Goal: Task Accomplishment & Management: Manage account settings

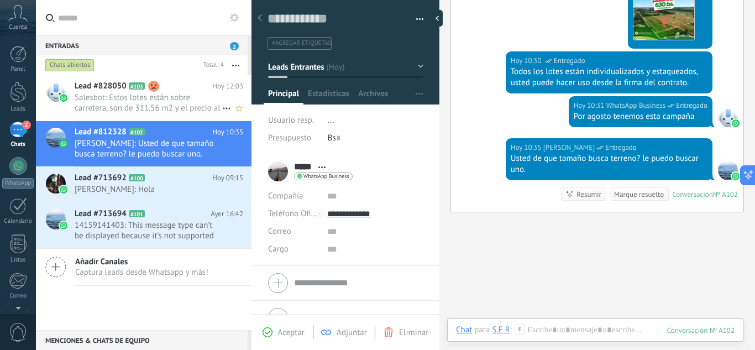
click at [169, 106] on span "Salesbot: Estos lotes están sobre carretera, son de 311.56 m2 y el precio al co…" at bounding box center [149, 102] width 148 height 21
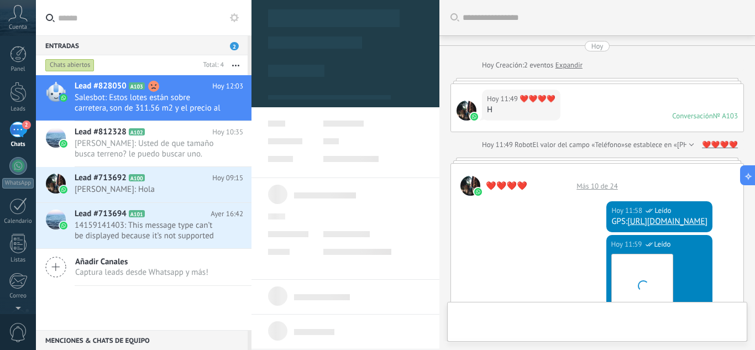
scroll to position [690, 0]
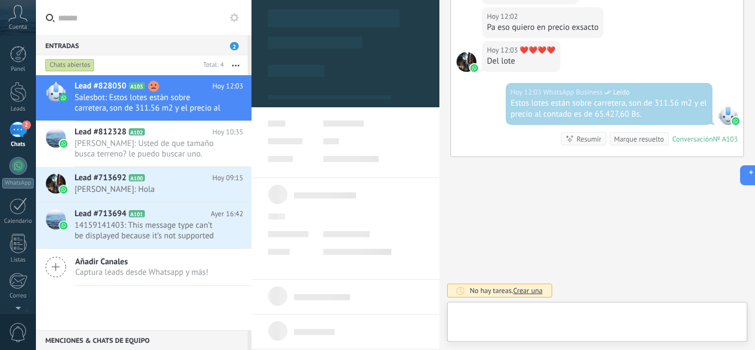
type textarea "**********"
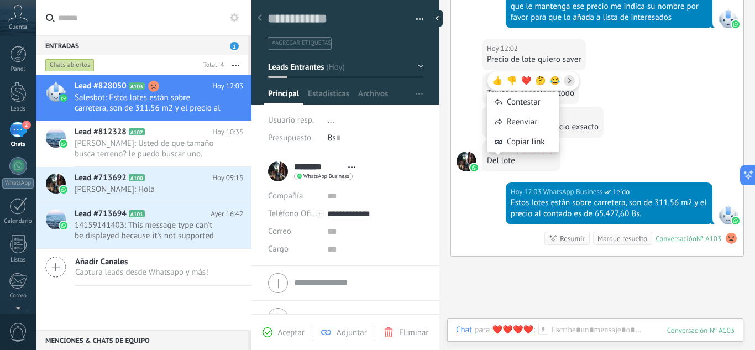
scroll to position [524, 0]
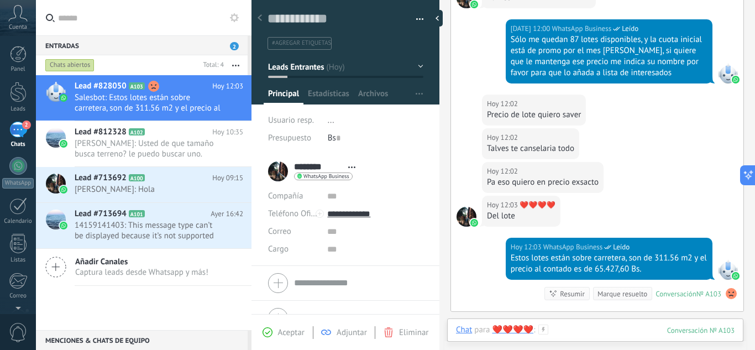
click at [583, 325] on div at bounding box center [595, 340] width 278 height 33
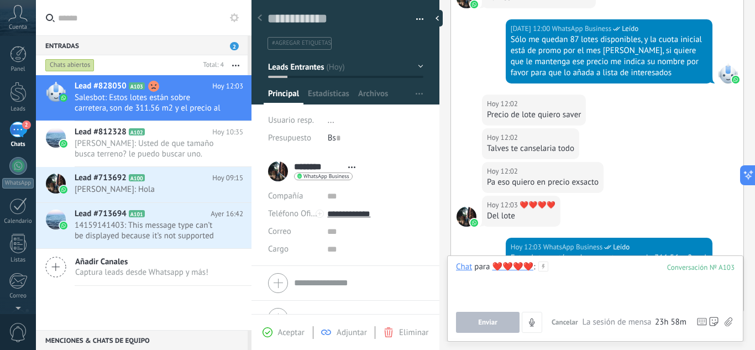
paste div
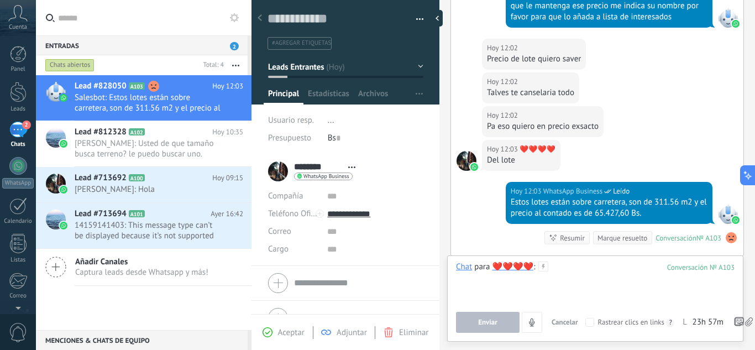
scroll to position [579, 0]
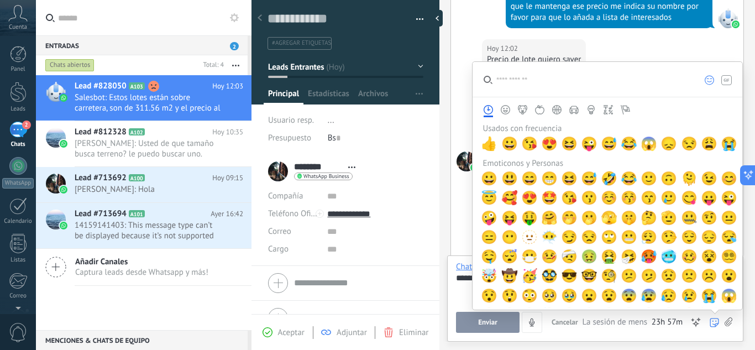
click at [712, 321] on use at bounding box center [713, 322] width 9 height 9
click at [485, 141] on span "👍" at bounding box center [489, 143] width 17 height 15
click at [488, 145] on span "👍" at bounding box center [489, 143] width 17 height 15
click at [486, 138] on span "👍" at bounding box center [489, 143] width 17 height 15
click at [486, 140] on span "👍" at bounding box center [489, 143] width 17 height 15
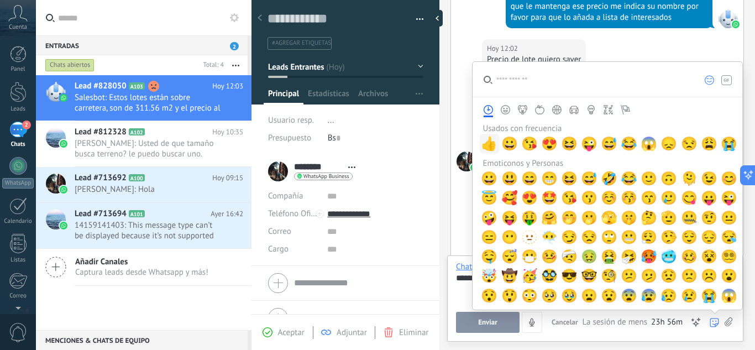
click at [486, 140] on span "👍" at bounding box center [489, 143] width 17 height 15
click at [463, 207] on div "[DATE] 12:03 WhatsApp Business Leído Estos lotes están sobre carretera, son de …" at bounding box center [597, 218] width 292 height 73
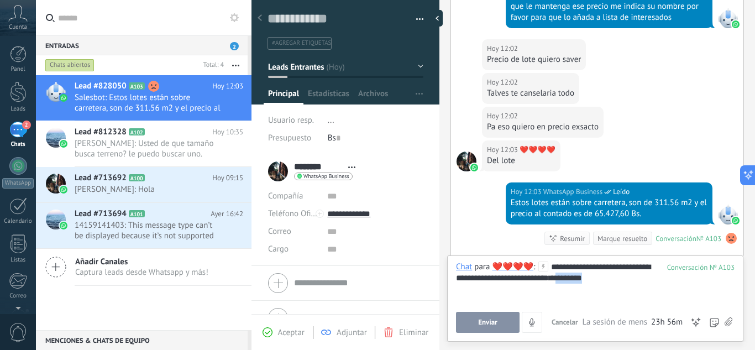
drag, startPoint x: 597, startPoint y: 276, endPoint x: 658, endPoint y: 277, distance: 60.8
click at [658, 277] on div "**********" at bounding box center [595, 282] width 278 height 42
click at [489, 322] on span "Enviar" at bounding box center [487, 322] width 19 height 8
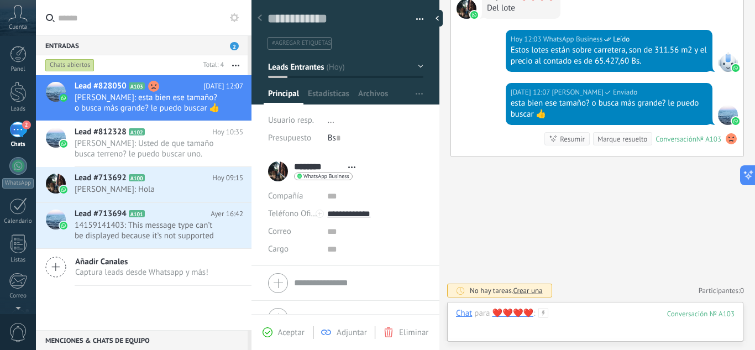
click at [573, 313] on div at bounding box center [595, 324] width 278 height 33
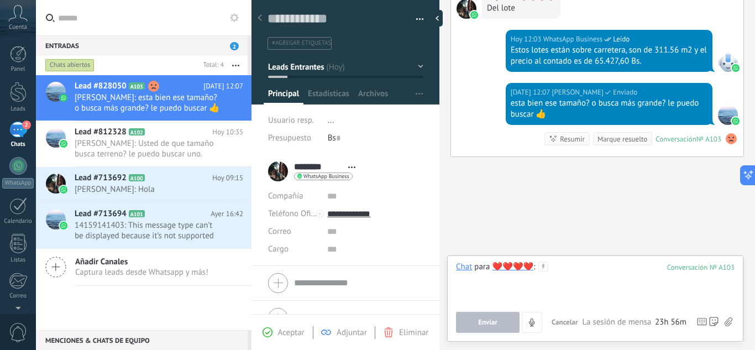
click at [567, 269] on div at bounding box center [595, 282] width 278 height 42
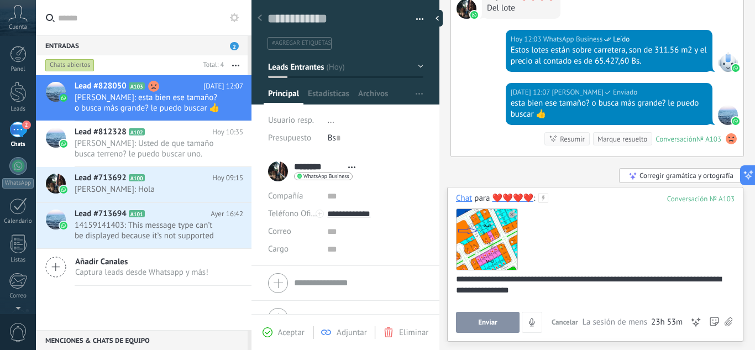
click at [487, 278] on div "**********" at bounding box center [593, 295] width 275 height 42
click at [537, 292] on div "**********" at bounding box center [593, 295] width 275 height 42
click at [554, 290] on div "**********" at bounding box center [593, 295] width 275 height 42
click at [715, 279] on div "**********" at bounding box center [593, 295] width 275 height 42
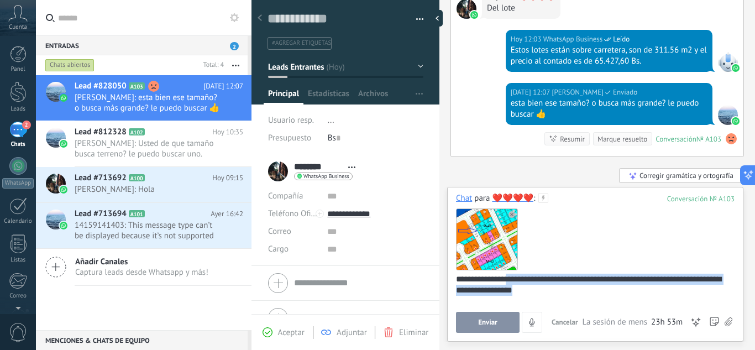
drag, startPoint x: 553, startPoint y: 294, endPoint x: 511, endPoint y: 277, distance: 45.4
click at [511, 277] on div "**********" at bounding box center [593, 295] width 275 height 42
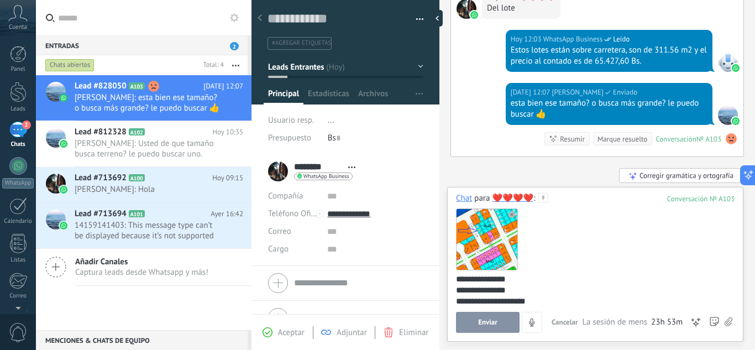
scroll to position [59, 0]
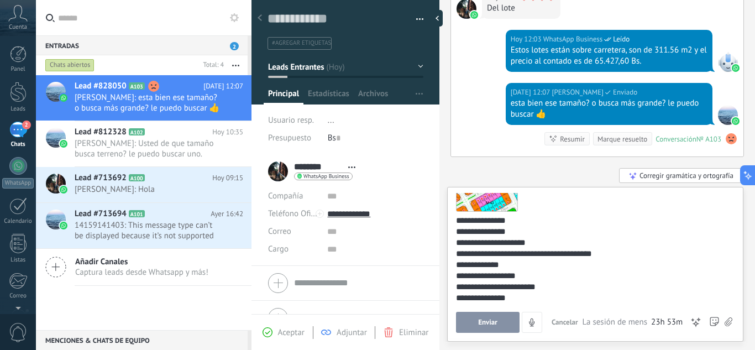
click at [561, 253] on div "**********" at bounding box center [593, 253] width 275 height 11
click at [558, 292] on div "**********" at bounding box center [593, 297] width 275 height 11
click at [487, 322] on span "Enviar" at bounding box center [487, 322] width 19 height 8
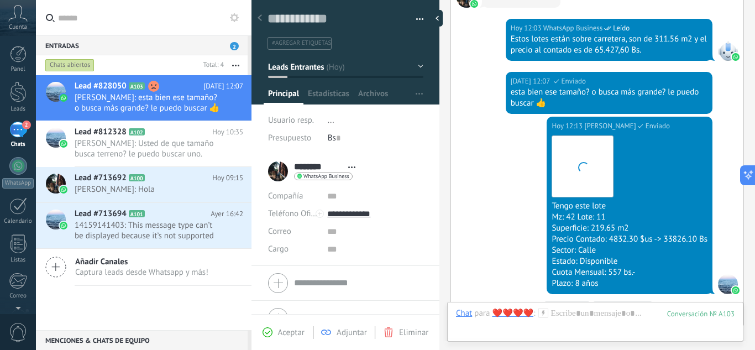
scroll to position [923, 0]
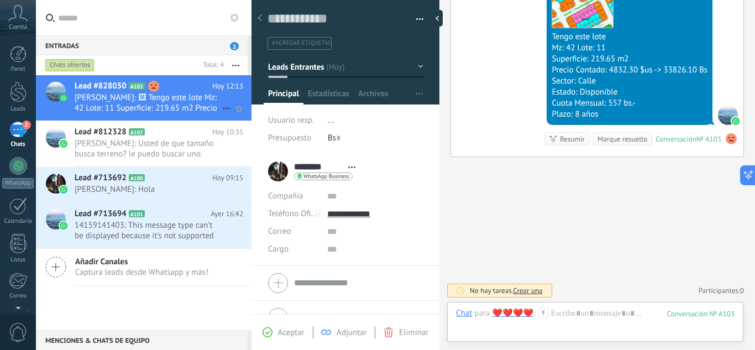
click at [150, 95] on span "[PERSON_NAME]: 🖼 Tengo este lote Mz: 42 Lote: 11 Superficie: 219.65 m2 Precio C…" at bounding box center [149, 102] width 148 height 21
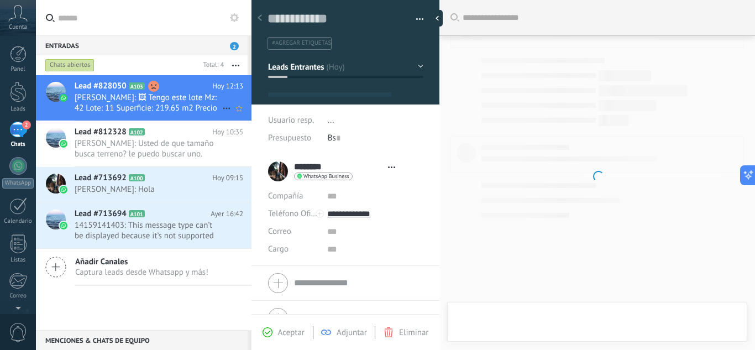
type textarea "**********"
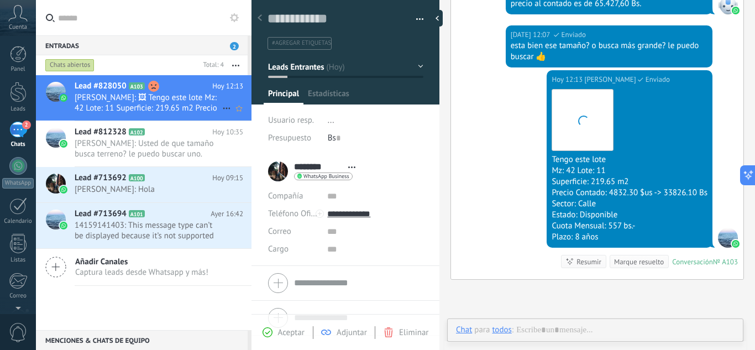
scroll to position [17, 0]
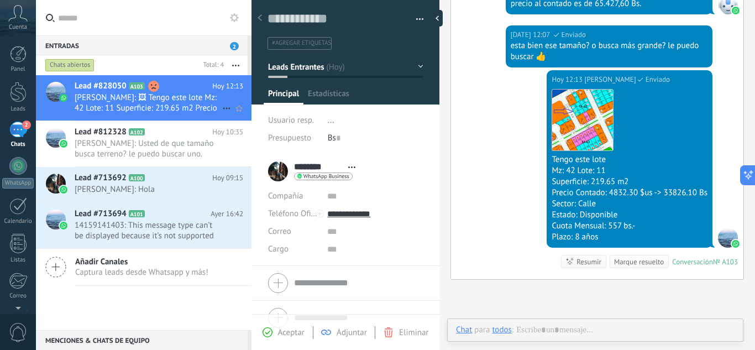
click at [152, 87] on use at bounding box center [153, 86] width 11 height 11
click at [272, 171] on div "******** ❤️❤️❤️❤️ ******** ❤️❤️❤️❤️ Apellido Abrir detalle Copie el nombre Desa…" at bounding box center [314, 171] width 93 height 28
click at [315, 173] on span "WhatsApp Business" at bounding box center [326, 176] width 46 height 6
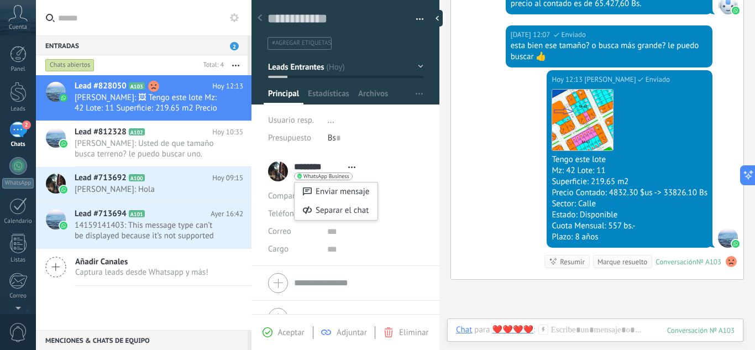
drag, startPoint x: 286, startPoint y: 167, endPoint x: 266, endPoint y: 169, distance: 20.0
click at [271, 168] on div at bounding box center [377, 175] width 755 height 350
click at [266, 169] on li "******** ❤️❤️❤️❤️ ******** ❤️❤️❤️❤️ Apellido Abrir detalle Copie el nombre" at bounding box center [345, 210] width 188 height 112
click at [271, 166] on div "******** ❤️❤️❤️❤️ ******** ❤️❤️❤️❤️ Apellido Abrir detalle Copie el nombre Desa…" at bounding box center [314, 171] width 93 height 28
click at [299, 41] on span "#agregar etiquetas" at bounding box center [301, 43] width 59 height 8
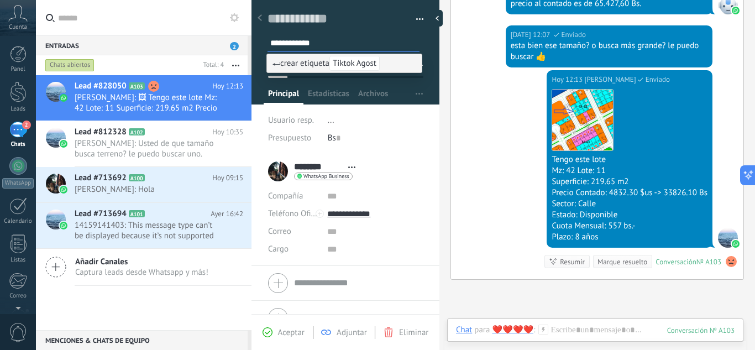
type input "**********"
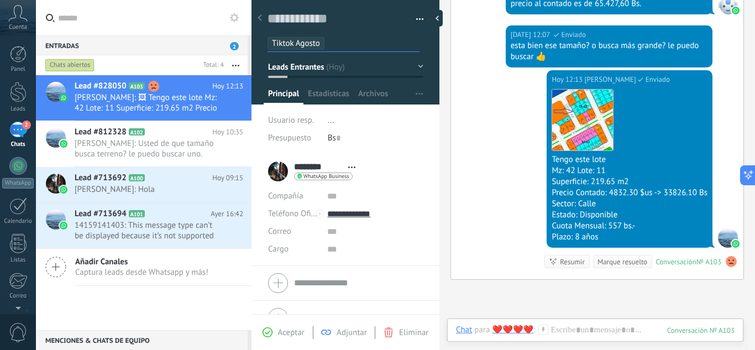
click at [304, 72] on span "Leads Entrantes" at bounding box center [296, 66] width 56 height 10
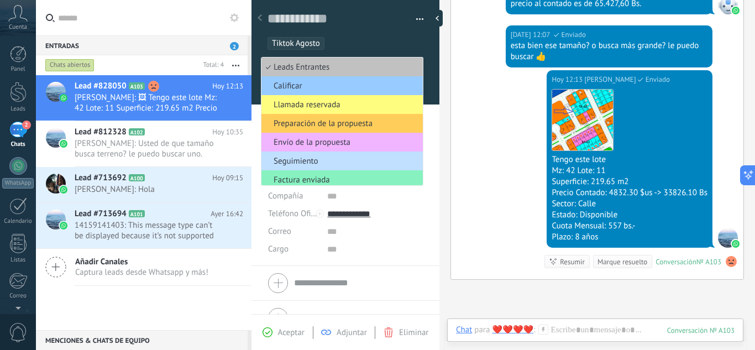
click at [322, 142] on span "Envío de la propuesta" at bounding box center [340, 142] width 158 height 10
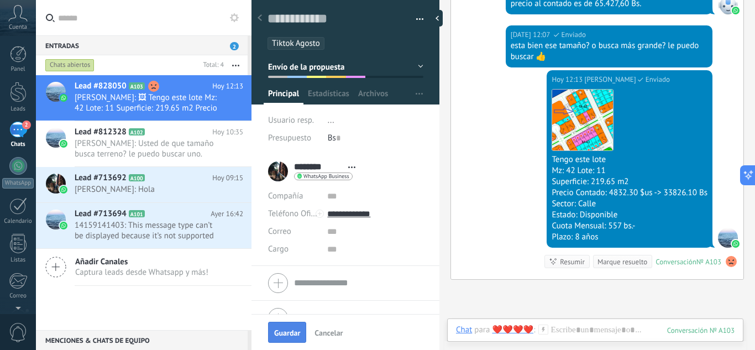
click at [288, 331] on span "Guardar" at bounding box center [287, 333] width 26 height 8
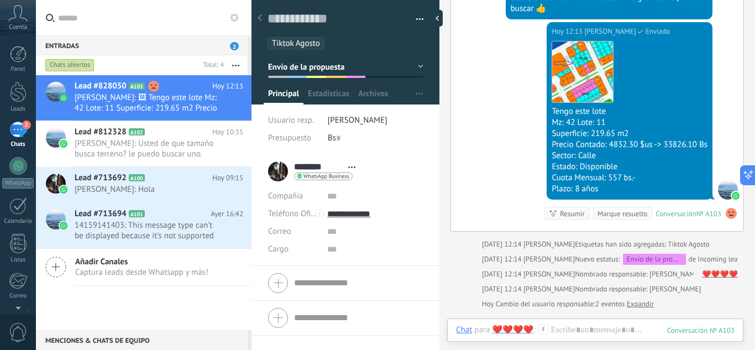
click at [725, 216] on use at bounding box center [730, 213] width 11 height 11
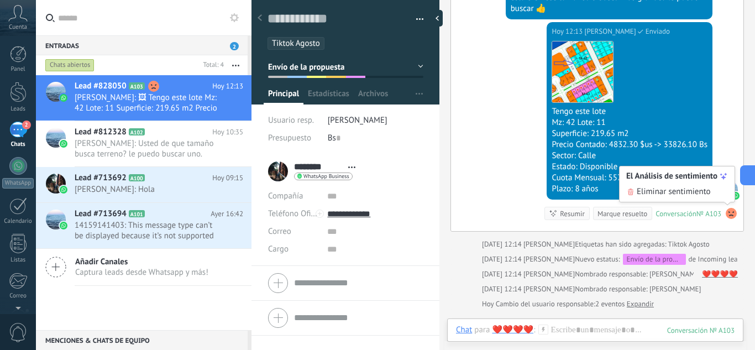
click at [711, 195] on div "Eliminar sentimiento" at bounding box center [677, 191] width 102 height 11
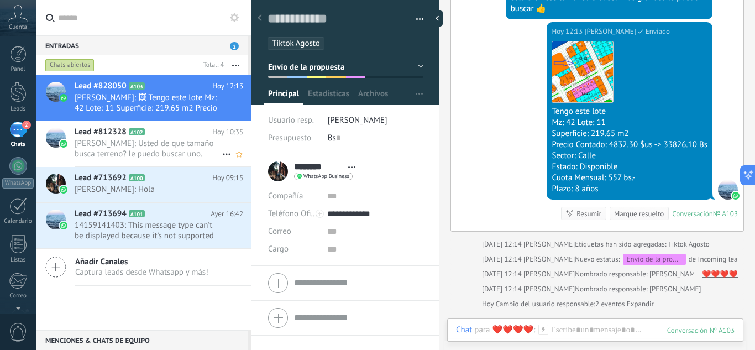
click at [169, 143] on span "[PERSON_NAME]: Usted de que tamaño busca terreno? le puedo buscar uno." at bounding box center [149, 148] width 148 height 21
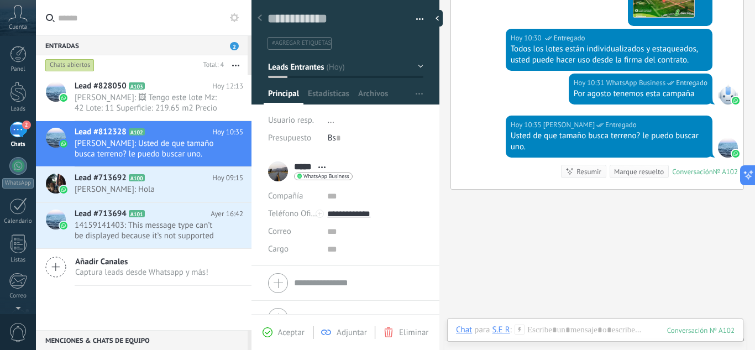
scroll to position [830, 0]
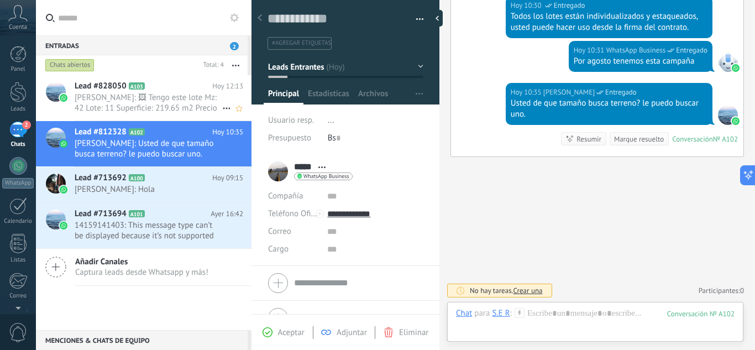
click at [164, 107] on span "[PERSON_NAME]: 🖼 Tengo este lote Mz: 42 Lote: 11 Superficie: 219.65 m2 Precio C…" at bounding box center [149, 102] width 148 height 21
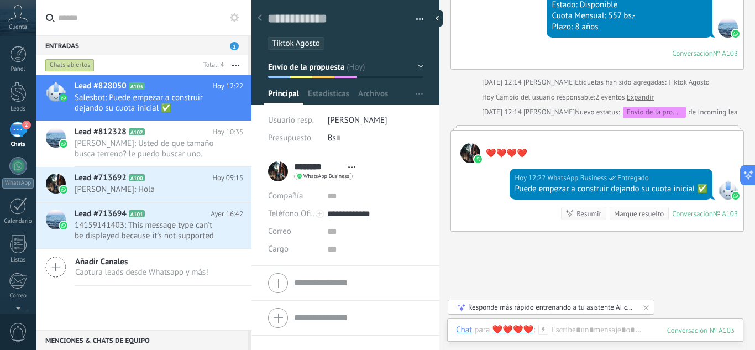
scroll to position [849, 0]
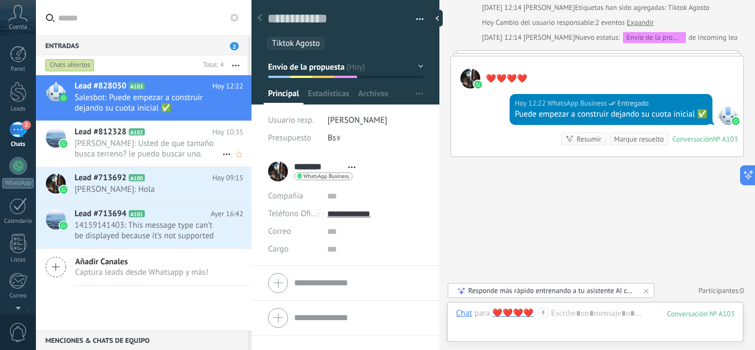
click at [157, 143] on span "[PERSON_NAME]: Usted de que tamaño busca terreno? le puedo buscar uno." at bounding box center [149, 148] width 148 height 21
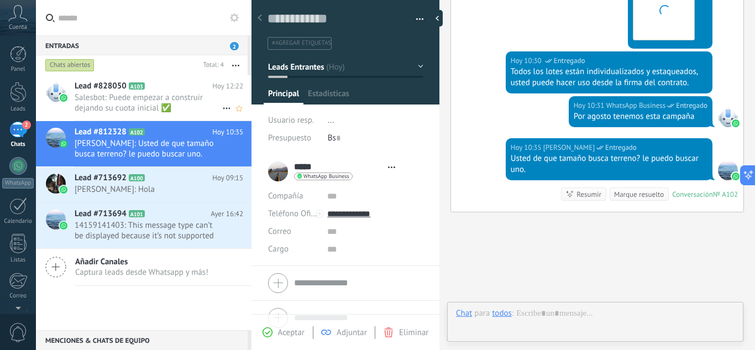
scroll to position [17, 0]
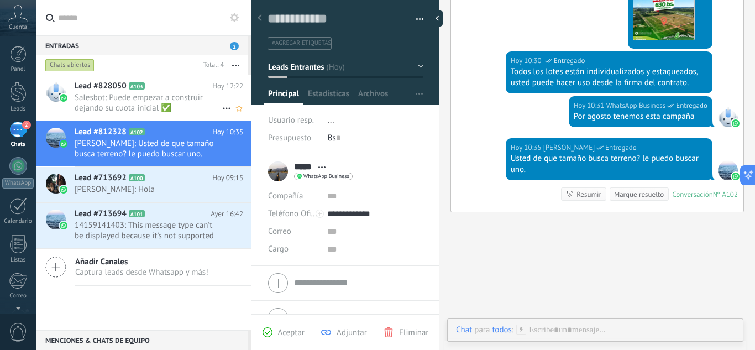
click at [166, 99] on span "Salesbot: Puede empezar a construir dejando su cuota inicial ✅" at bounding box center [149, 102] width 148 height 21
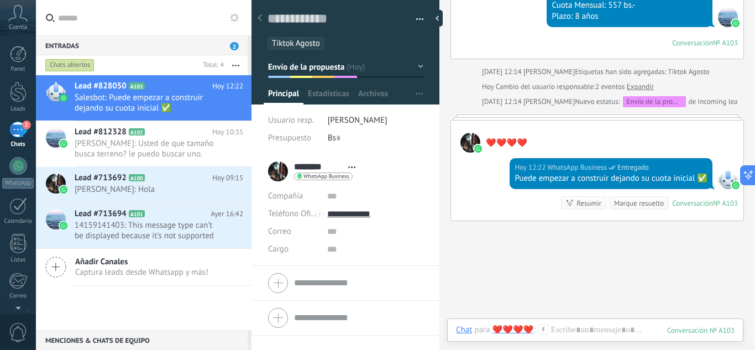
scroll to position [857, 0]
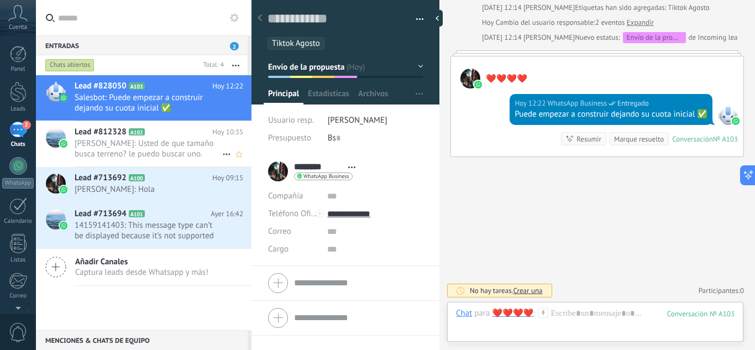
click at [149, 135] on icon at bounding box center [153, 132] width 11 height 11
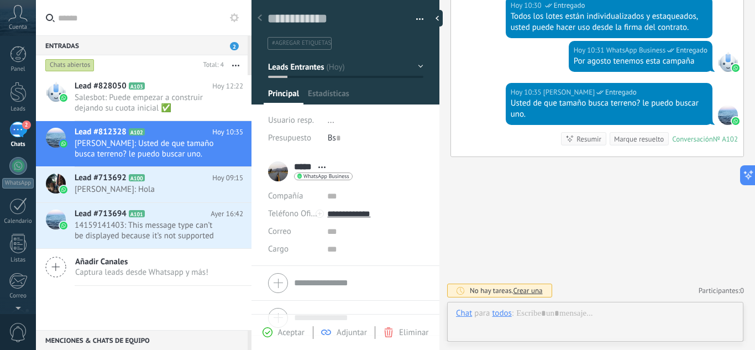
scroll to position [17, 0]
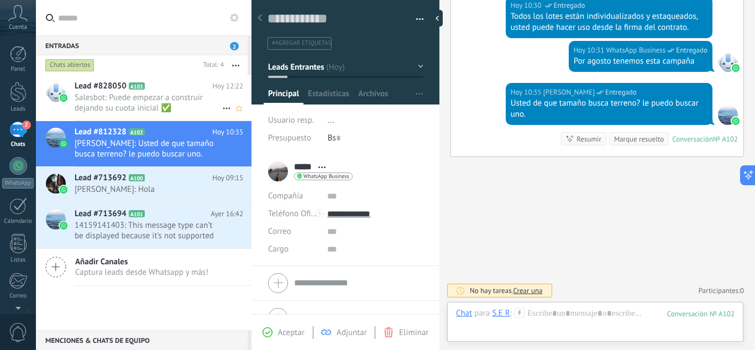
click at [146, 104] on span "Salesbot: Puede empezar a construir dejando su cuota inicial ✅" at bounding box center [149, 102] width 148 height 21
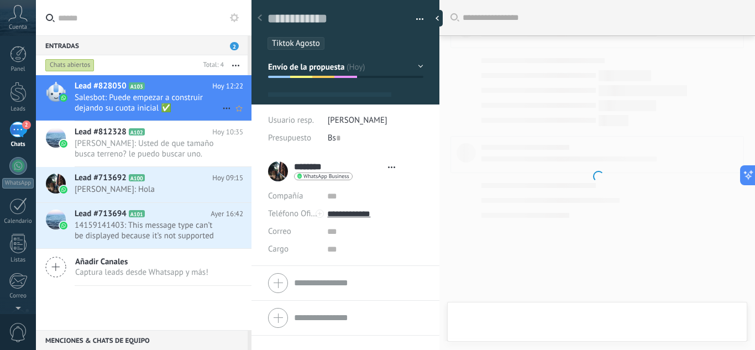
scroll to position [17, 0]
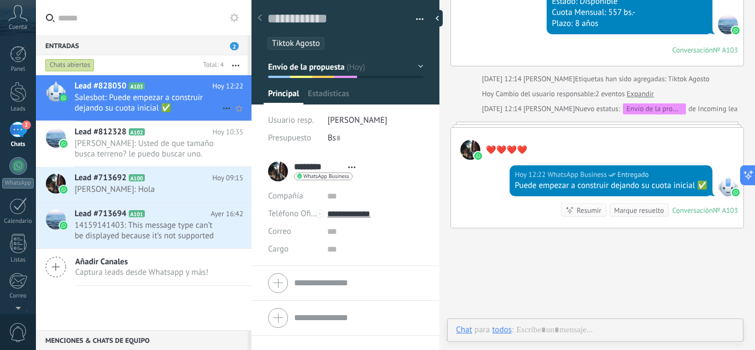
click at [146, 104] on span "Salesbot: Puede empezar a construir dejando su cuota inicial ✅" at bounding box center [149, 102] width 148 height 21
click at [17, 134] on div "2" at bounding box center [18, 130] width 18 height 16
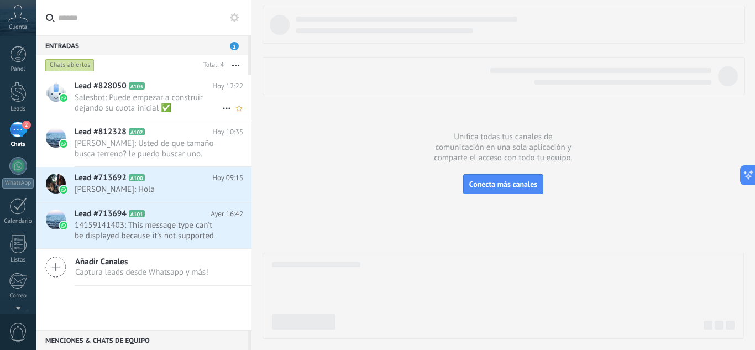
click at [129, 93] on span "Salesbot: Puede empezar a construir dejando su cuota inicial ✅" at bounding box center [149, 102] width 148 height 21
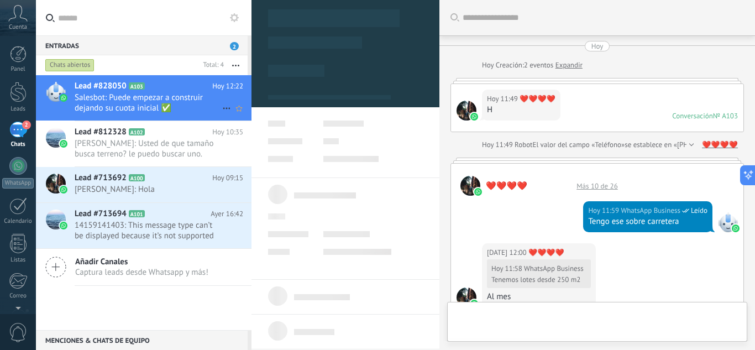
type textarea "**********"
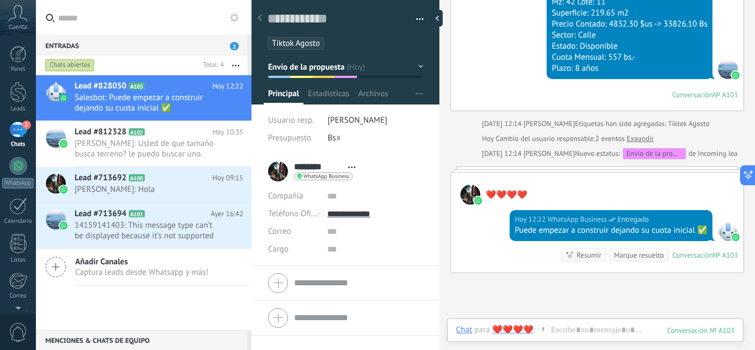
scroll to position [857, 0]
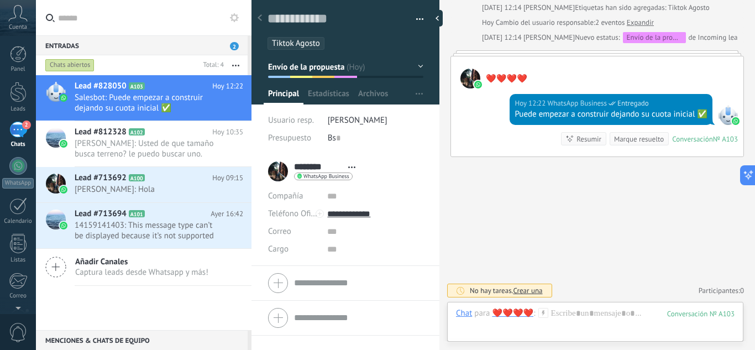
drag, startPoint x: 535, startPoint y: 165, endPoint x: 535, endPoint y: 172, distance: 6.6
click at [260, 18] on use at bounding box center [259, 17] width 4 height 7
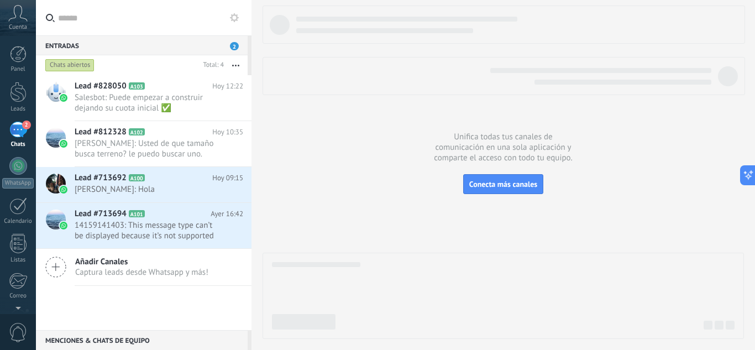
click at [7, 17] on div "Cuenta" at bounding box center [18, 18] width 36 height 36
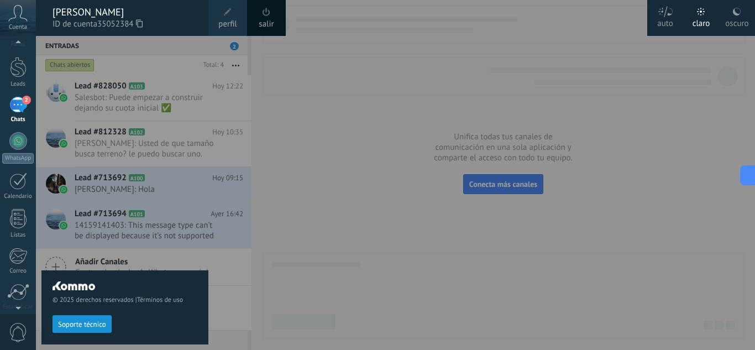
scroll to position [48, 0]
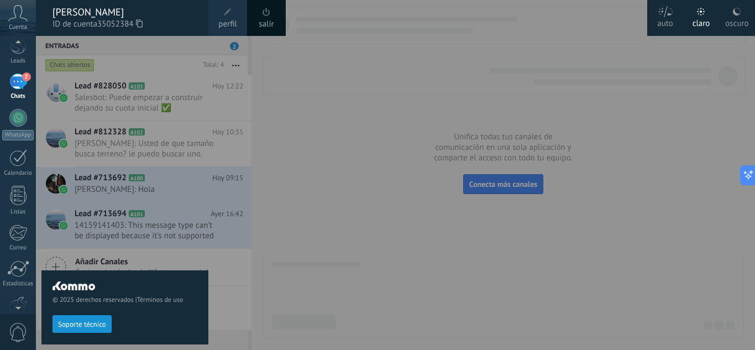
click at [13, 323] on span "0" at bounding box center [18, 332] width 19 height 19
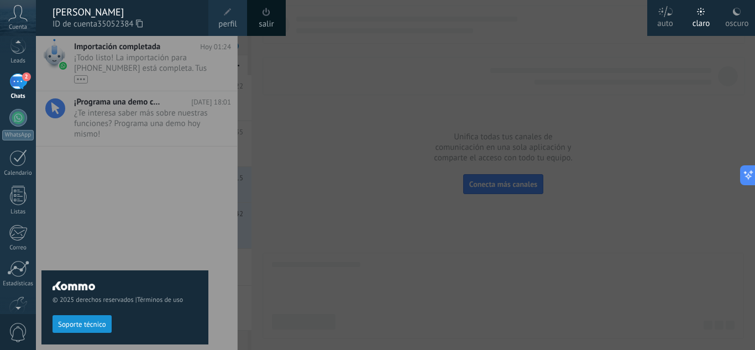
click at [124, 167] on div "© 2025 derechos reservados | Términos de uso Soporte técnico" at bounding box center [124, 193] width 167 height 314
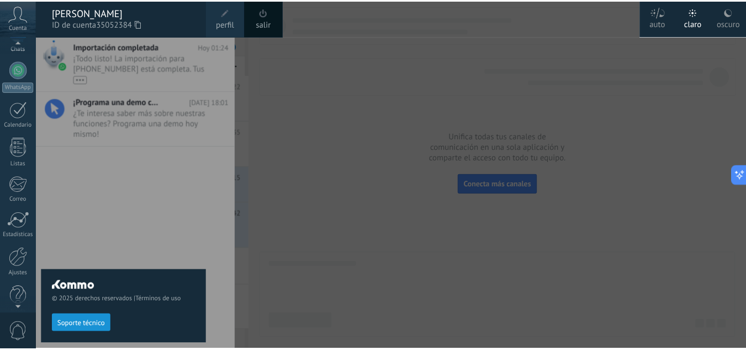
scroll to position [110, 0]
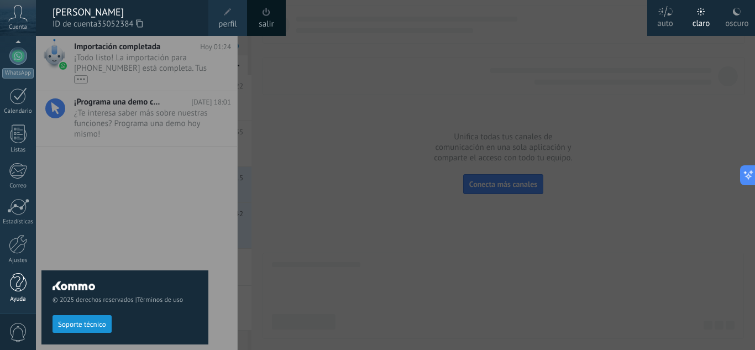
click at [18, 287] on div at bounding box center [18, 282] width 17 height 19
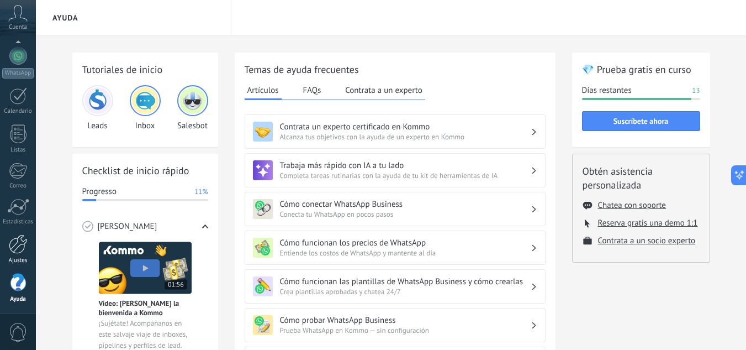
click at [15, 244] on div at bounding box center [18, 243] width 19 height 19
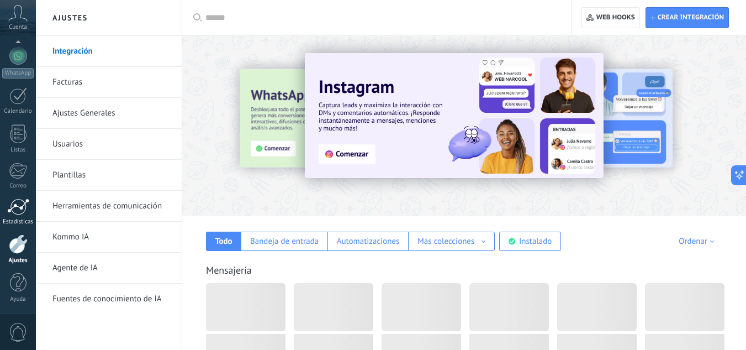
click at [15, 214] on div at bounding box center [18, 206] width 22 height 17
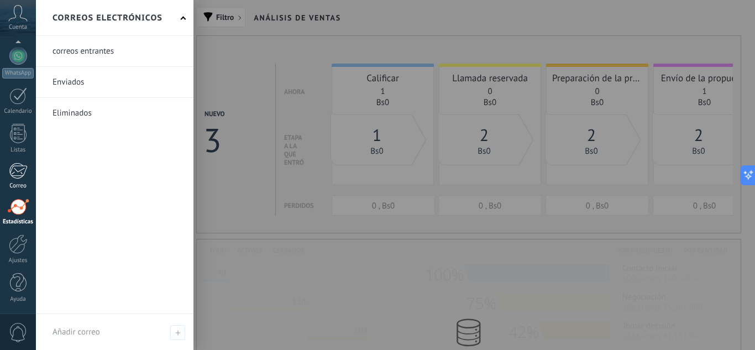
click at [14, 177] on div at bounding box center [18, 170] width 18 height 17
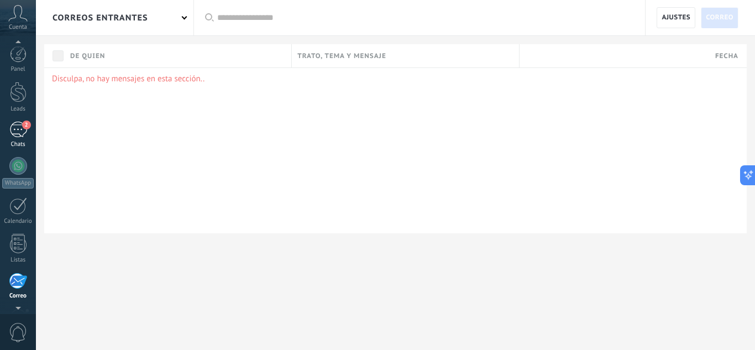
click at [14, 132] on div "2" at bounding box center [18, 130] width 18 height 16
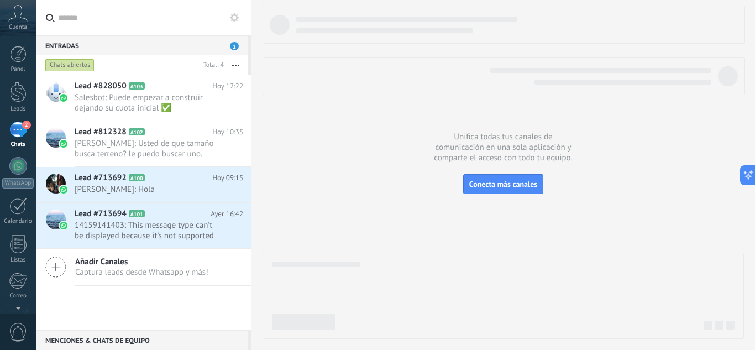
click at [232, 65] on button "button" at bounding box center [236, 65] width 24 height 20
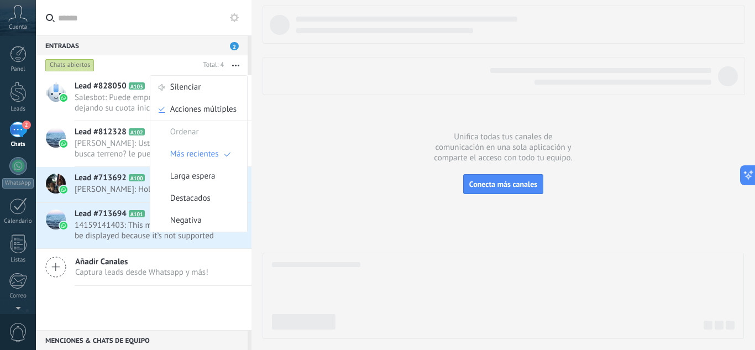
click at [234, 63] on button "button" at bounding box center [236, 65] width 24 height 20
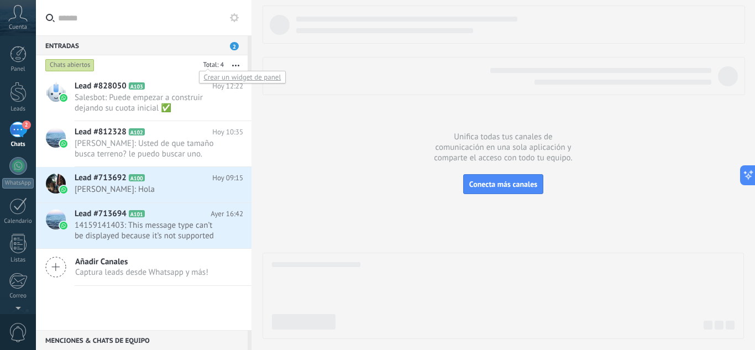
click at [217, 64] on div at bounding box center [211, 65] width 25 height 11
click at [217, 76] on div "Crear un widget de panel" at bounding box center [242, 77] width 87 height 13
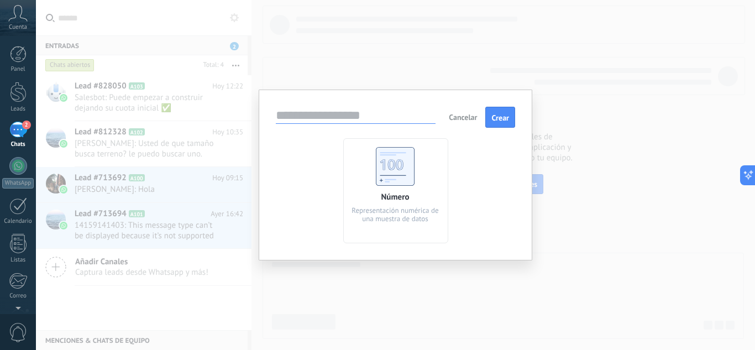
click at [390, 173] on use at bounding box center [395, 166] width 39 height 39
click at [498, 121] on span "Crear" at bounding box center [500, 118] width 18 height 8
click at [393, 118] on input "text" at bounding box center [356, 115] width 160 height 15
type input "*"
click at [508, 118] on span "Crear" at bounding box center [500, 118] width 18 height 8
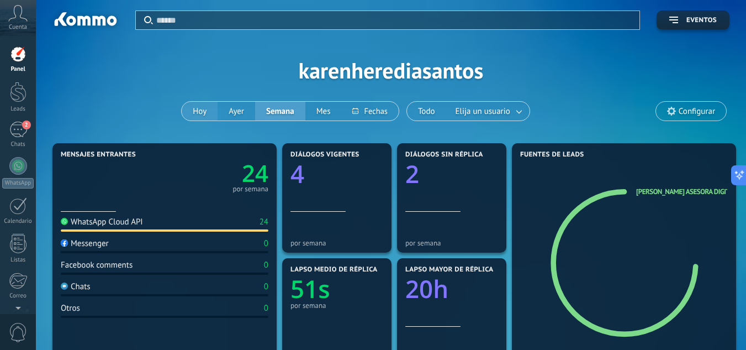
click at [207, 112] on button "Hoy" at bounding box center [200, 111] width 36 height 19
click at [136, 224] on div "WhatsApp Cloud API" at bounding box center [102, 222] width 82 height 10
click at [138, 224] on div "WhatsApp Cloud API" at bounding box center [102, 222] width 82 height 10
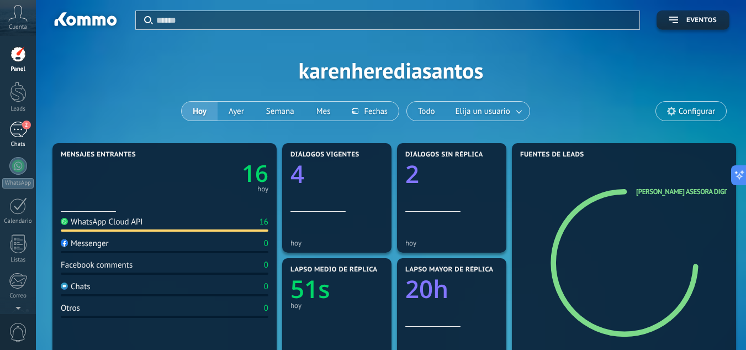
click at [14, 129] on div "2" at bounding box center [18, 130] width 18 height 16
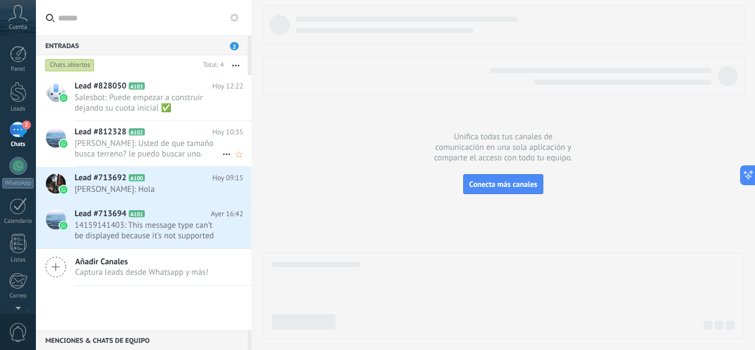
click at [114, 143] on span "[PERSON_NAME]: Usted de que tamaño busca terreno? le puedo buscar uno." at bounding box center [149, 148] width 148 height 21
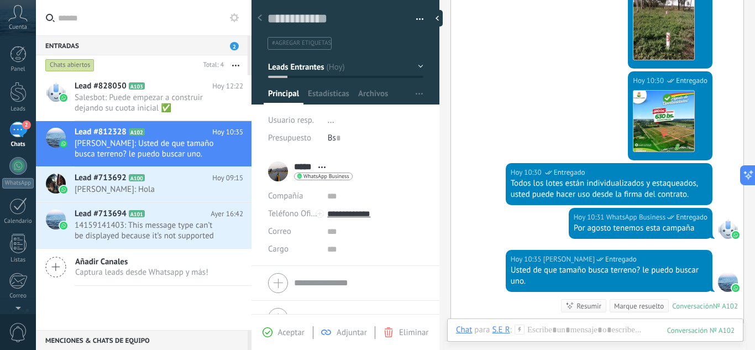
scroll to position [830, 0]
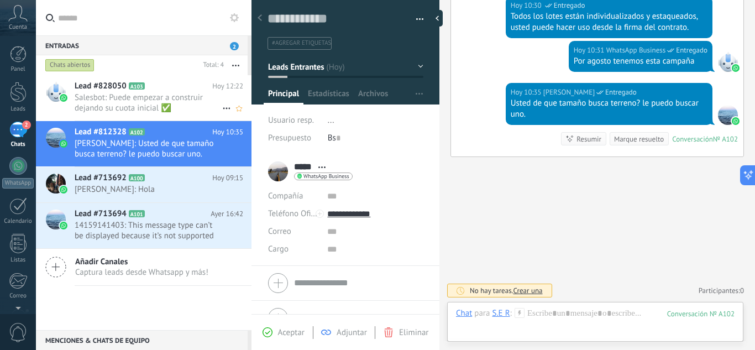
click at [144, 98] on span "Salesbot: Puede empezar a construir dejando su cuota inicial ✅" at bounding box center [149, 102] width 148 height 21
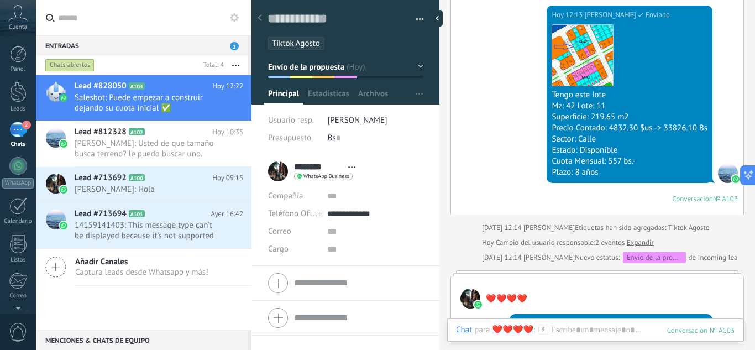
scroll to position [636, 0]
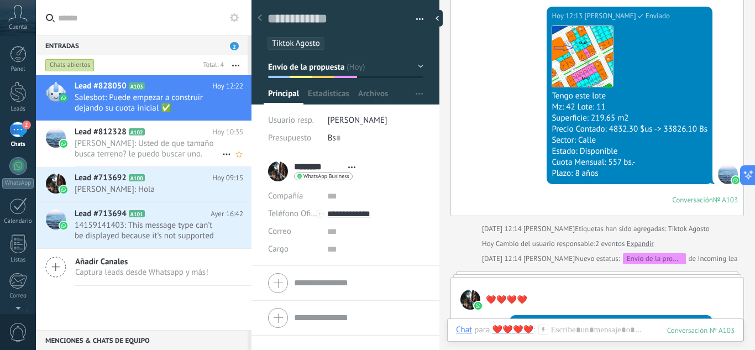
click at [130, 138] on span "[PERSON_NAME]: Usted de que tamaño busca terreno? le puedo buscar uno." at bounding box center [149, 148] width 148 height 21
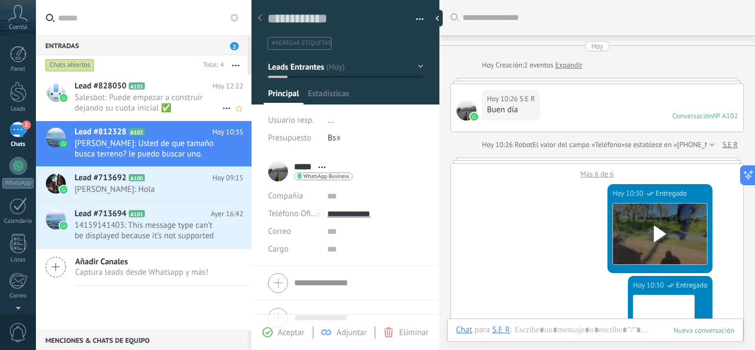
scroll to position [17, 0]
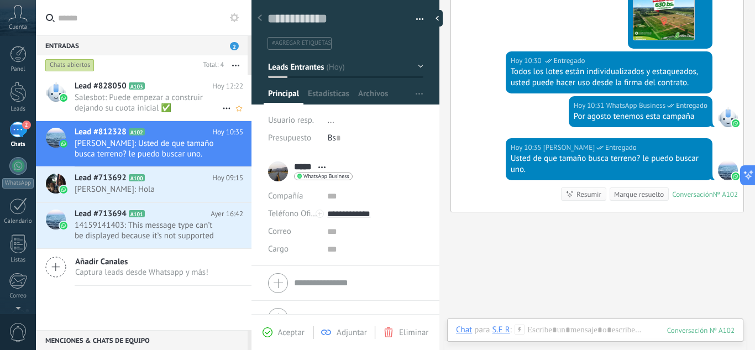
click at [155, 98] on span "Salesbot: Puede empezar a construir dejando su cuota inicial ✅" at bounding box center [149, 102] width 148 height 21
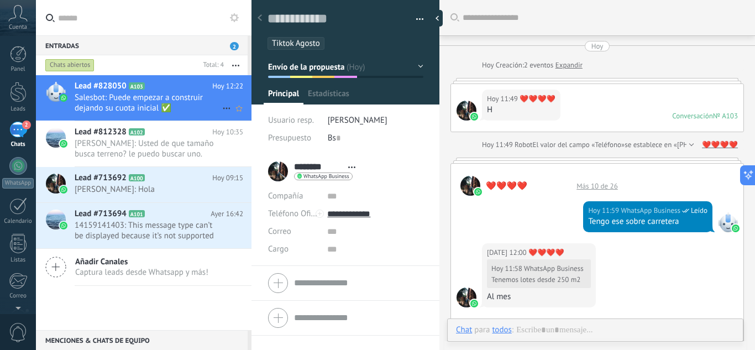
scroll to position [786, 0]
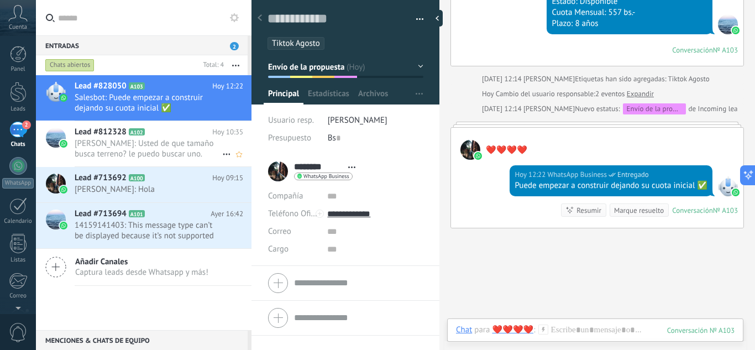
click at [153, 150] on span "[PERSON_NAME]: Usted de que tamaño busca terreno? le puedo buscar uno." at bounding box center [149, 148] width 148 height 21
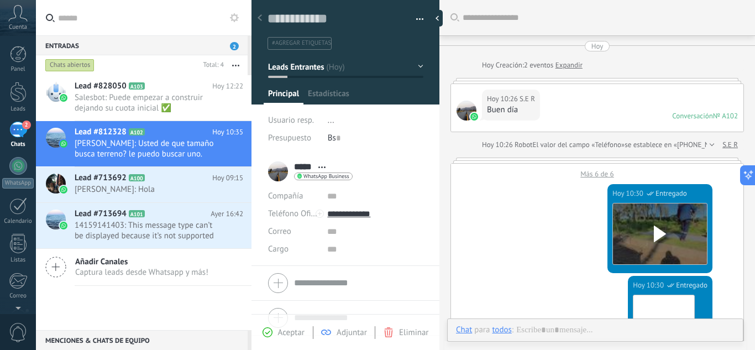
scroll to position [775, 0]
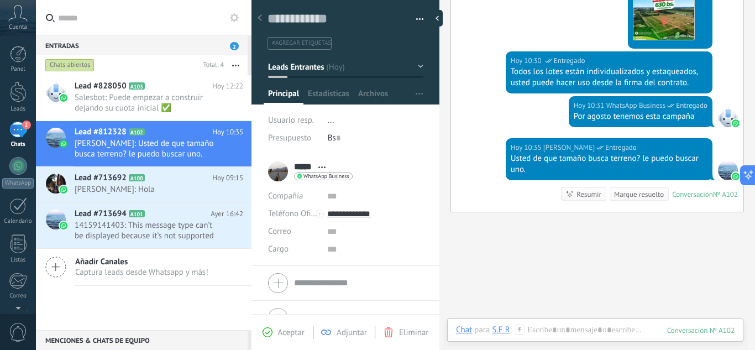
click at [311, 45] on span "#agregar etiquetas" at bounding box center [301, 43] width 59 height 8
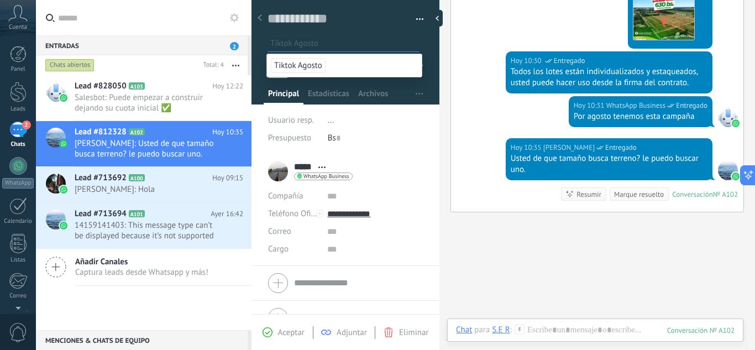
click at [302, 66] on span "Tiktok Agosto" at bounding box center [298, 65] width 55 height 15
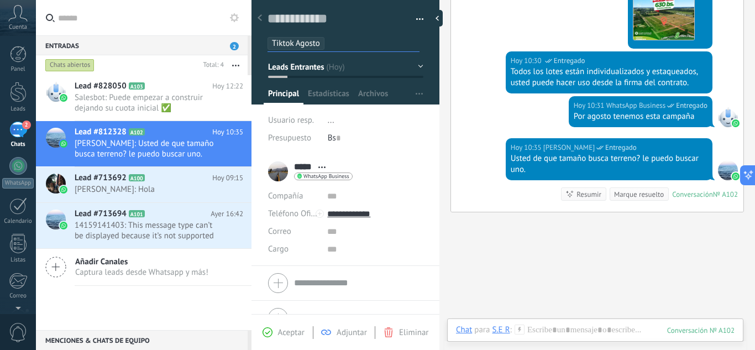
click at [293, 330] on span "Aceptar" at bounding box center [291, 332] width 27 height 10
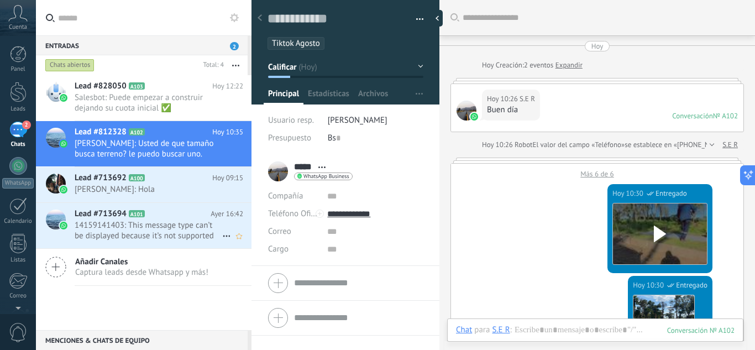
scroll to position [775, 0]
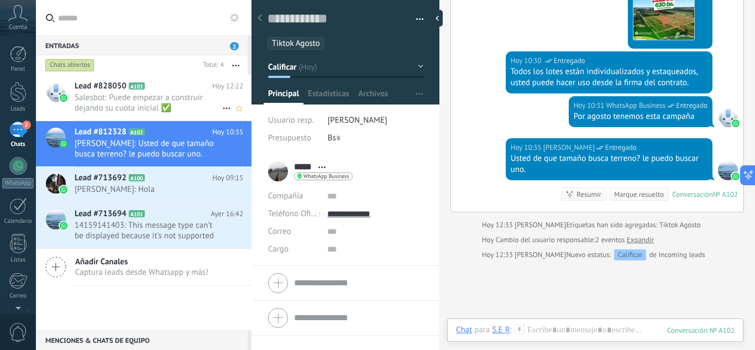
click at [124, 96] on span "Salesbot: Puede empezar a construir dejando su cuota inicial ✅" at bounding box center [149, 102] width 148 height 21
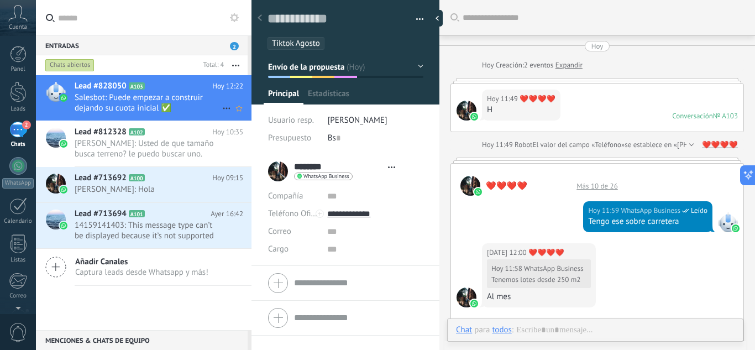
type textarea "**********"
